Goal: Information Seeking & Learning: Check status

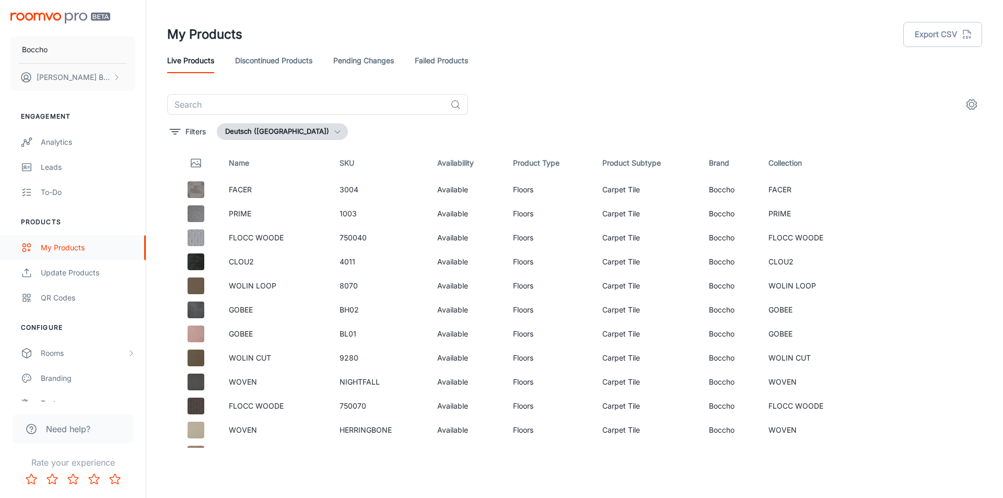
click at [88, 248] on div "My Products" at bounding box center [88, 247] width 95 height 11
click at [65, 193] on div "To-do" at bounding box center [88, 192] width 95 height 11
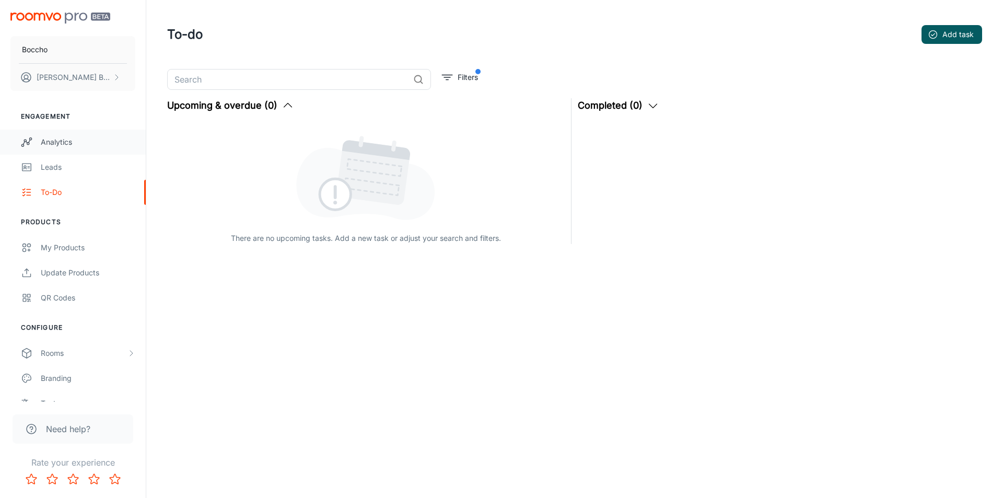
click at [60, 146] on div "Analytics" at bounding box center [88, 141] width 95 height 11
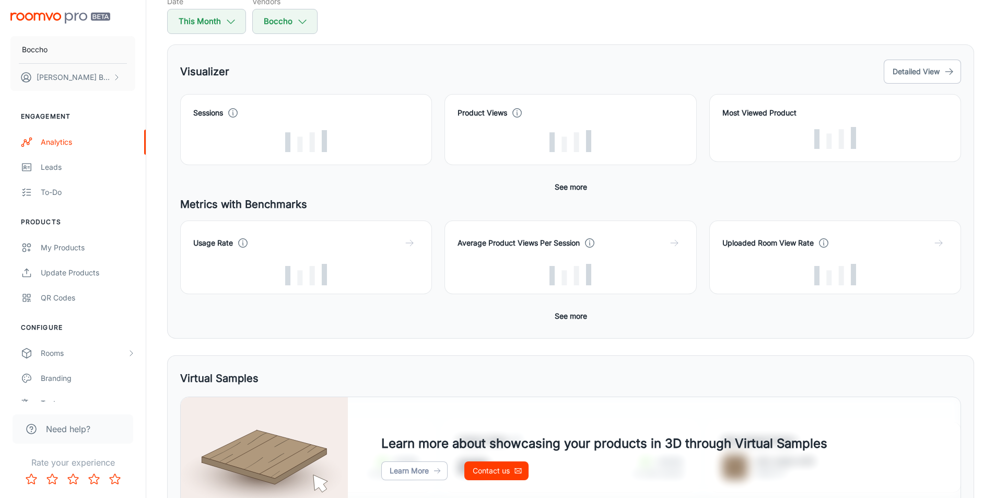
scroll to position [52, 0]
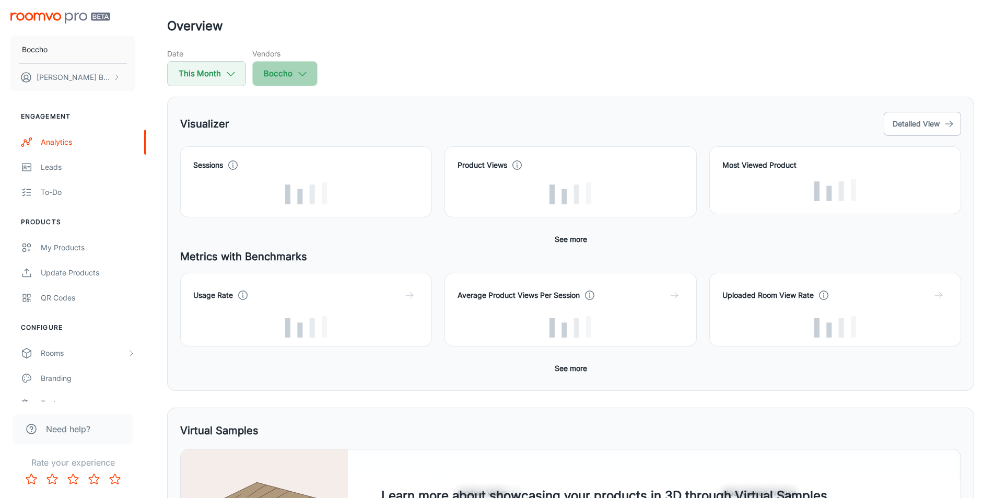
click at [273, 75] on button "Boccho" at bounding box center [284, 73] width 65 height 25
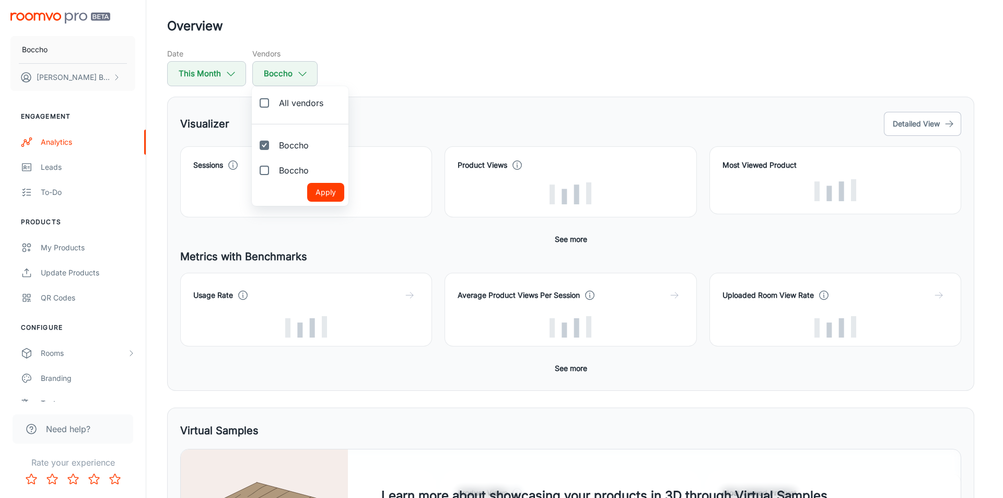
click at [228, 75] on div at bounding box center [501, 249] width 1003 height 498
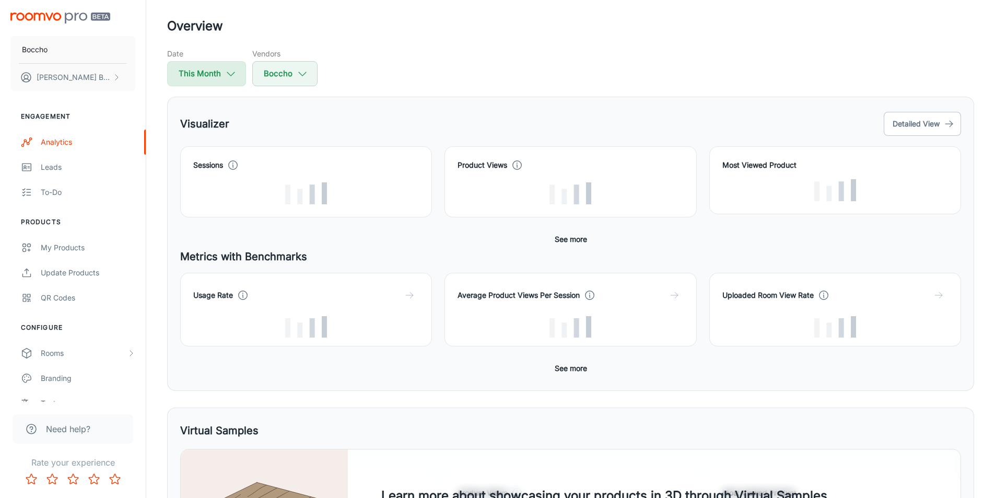
click at [216, 75] on button "This Month" at bounding box center [206, 73] width 79 height 25
select select "8"
select select "2025"
select select "8"
select select "2025"
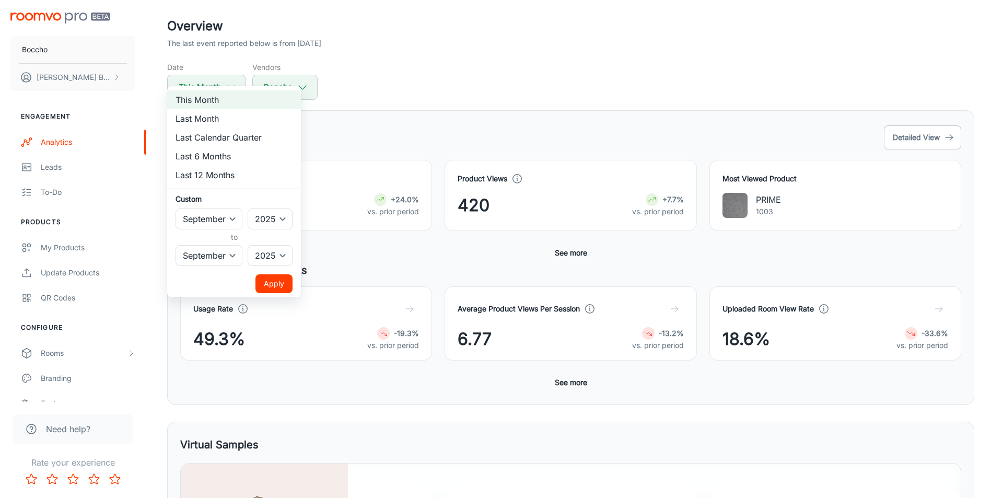
click at [417, 103] on div at bounding box center [501, 249] width 1003 height 498
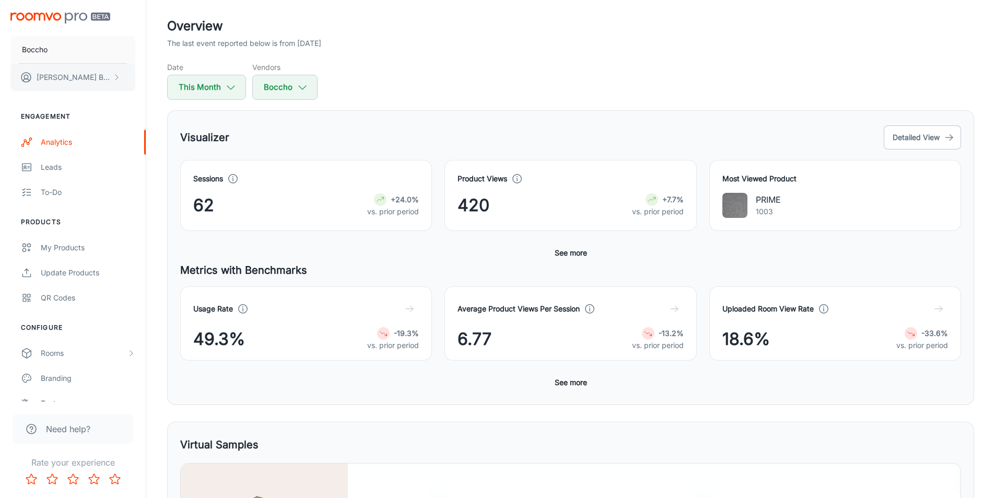
click at [110, 78] on button "[PERSON_NAME]" at bounding box center [72, 77] width 125 height 27
click at [65, 168] on div at bounding box center [501, 249] width 1003 height 498
click at [74, 140] on div "Analytics" at bounding box center [88, 141] width 95 height 11
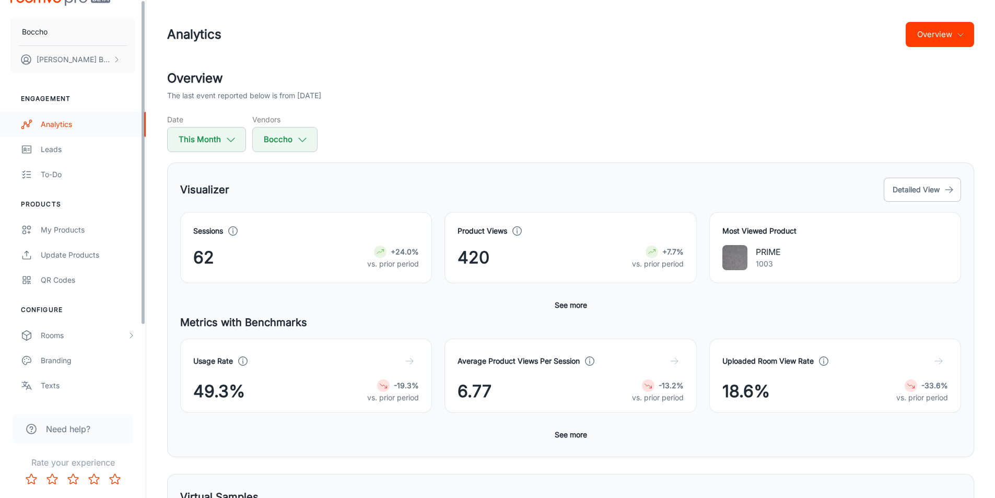
scroll to position [0, 0]
